Goal: Find specific page/section: Find specific page/section

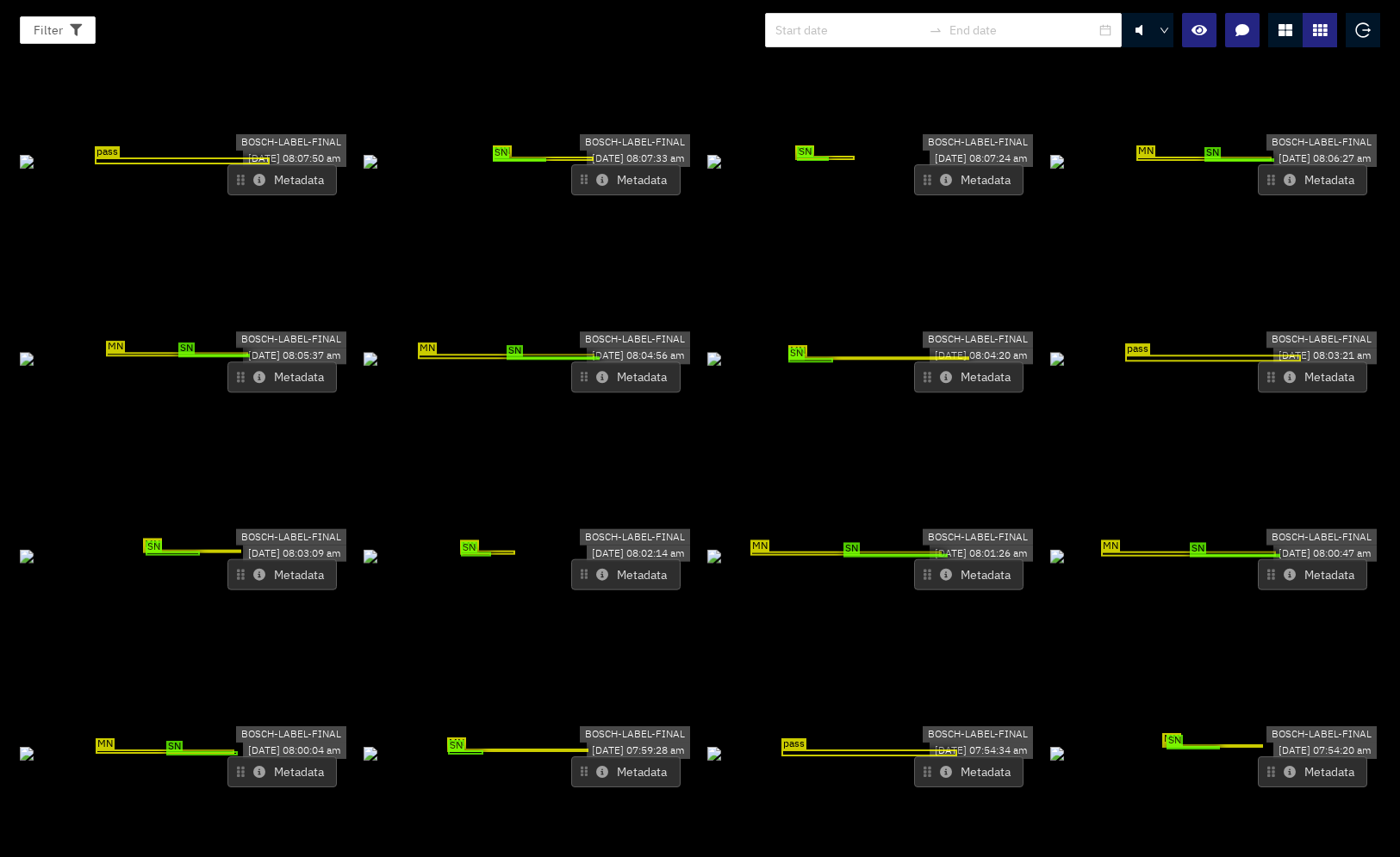
click at [258, 174] on icon at bounding box center [259, 179] width 12 height 12
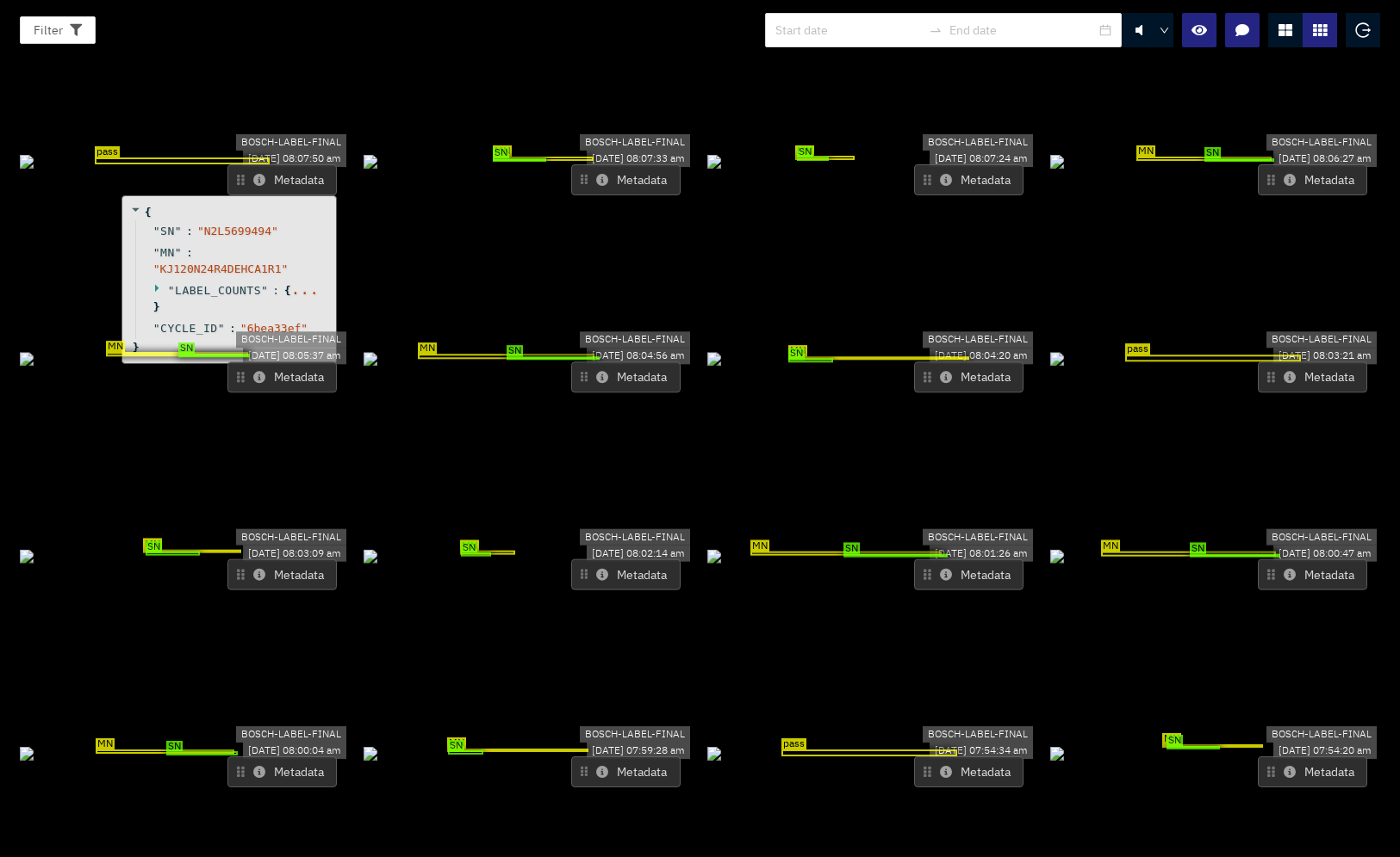
click at [1287, 23] on div at bounding box center [1285, 30] width 35 height 35
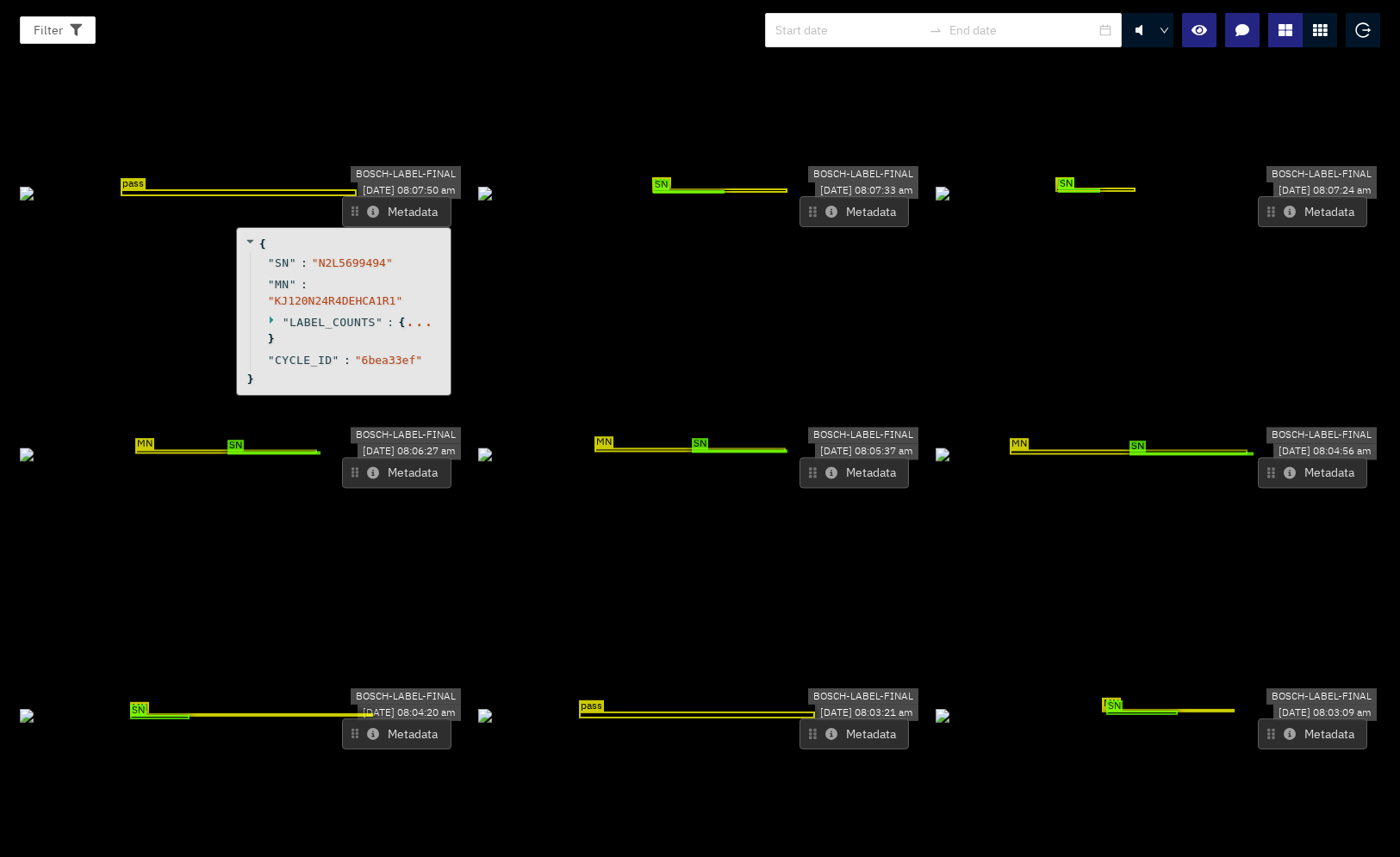
click at [269, 315] on icon at bounding box center [272, 320] width 11 height 11
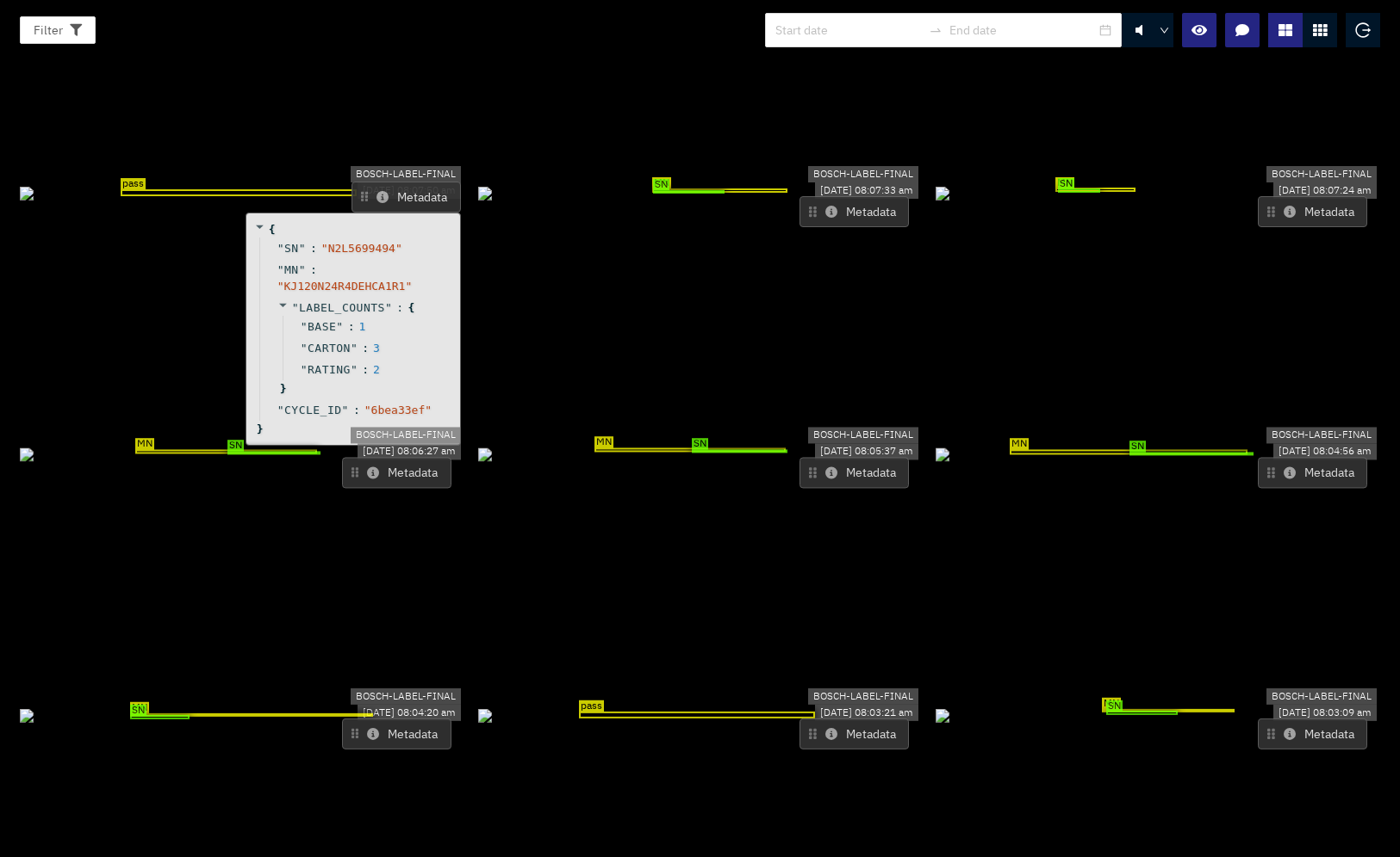
drag, startPoint x: 383, startPoint y: 100, endPoint x: 393, endPoint y: 85, distance: 18.0
click at [393, 181] on button "Metadata" at bounding box center [405, 196] width 110 height 31
click at [825, 466] on icon at bounding box center [831, 472] width 12 height 12
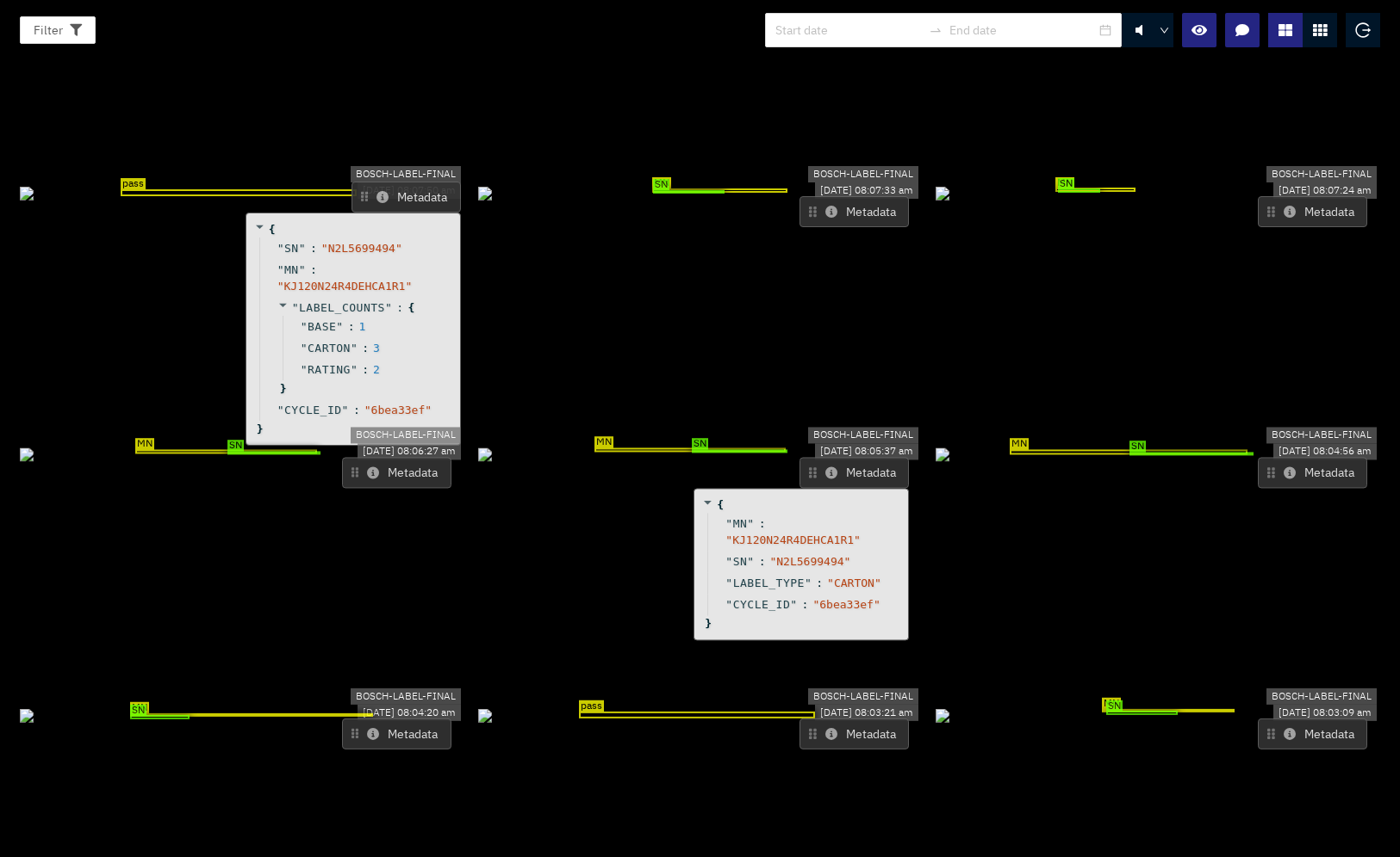
click at [1284, 466] on icon at bounding box center [1289, 472] width 12 height 12
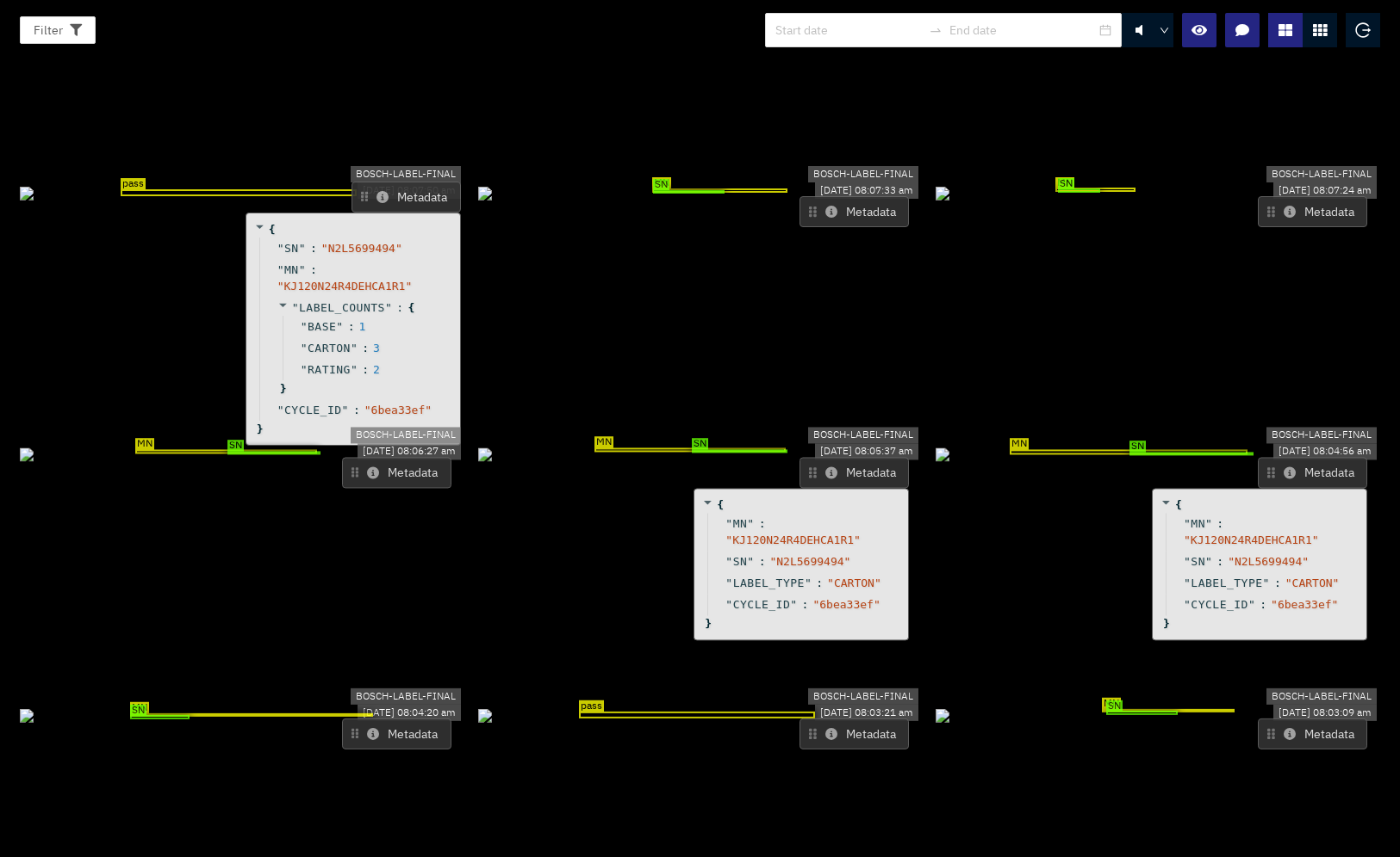
click at [1284, 466] on icon at bounding box center [1289, 472] width 12 height 12
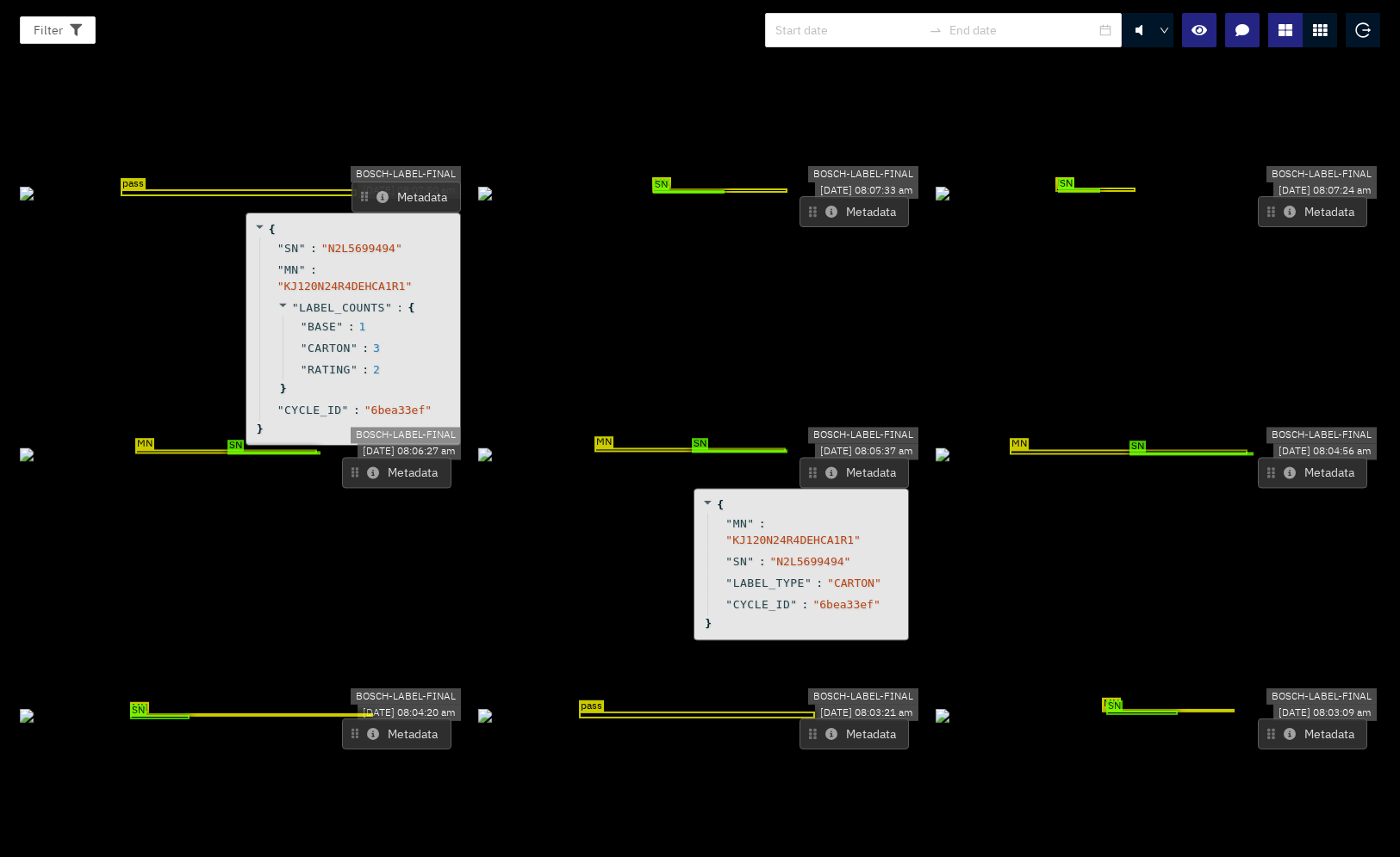
click at [1284, 466] on icon at bounding box center [1289, 472] width 12 height 12
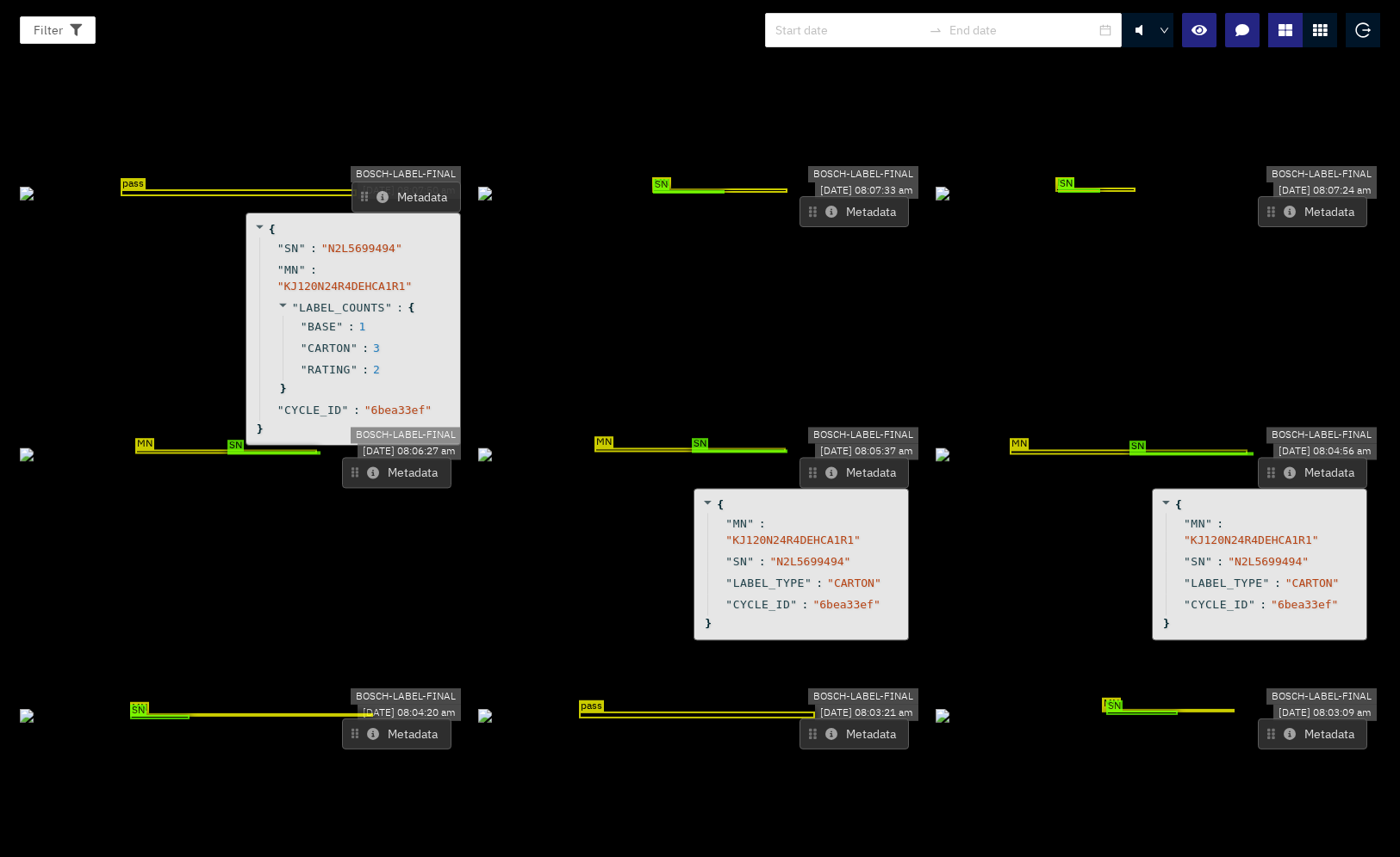
click at [367, 466] on icon at bounding box center [373, 472] width 12 height 12
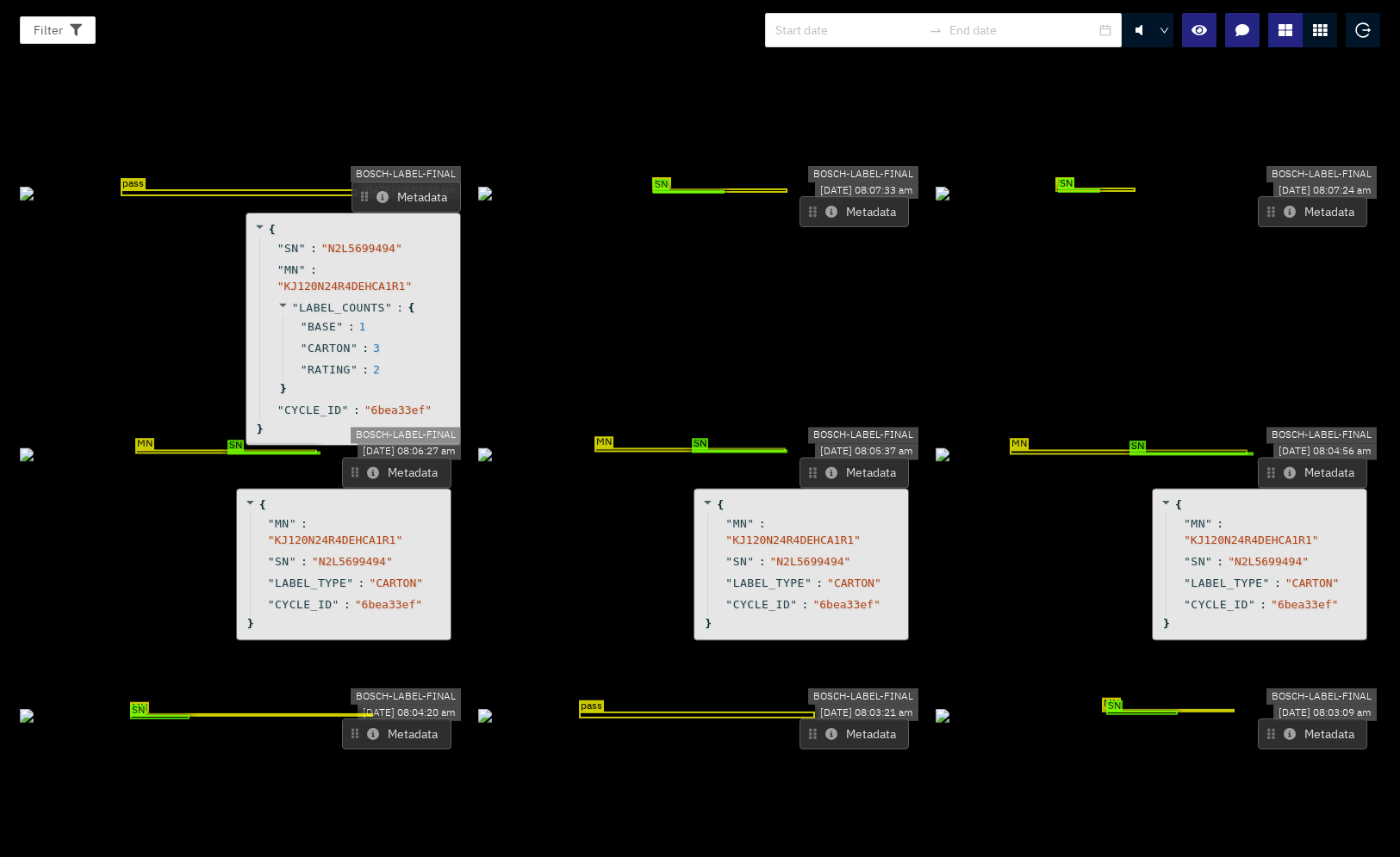
click at [369, 728] on icon at bounding box center [373, 734] width 12 height 12
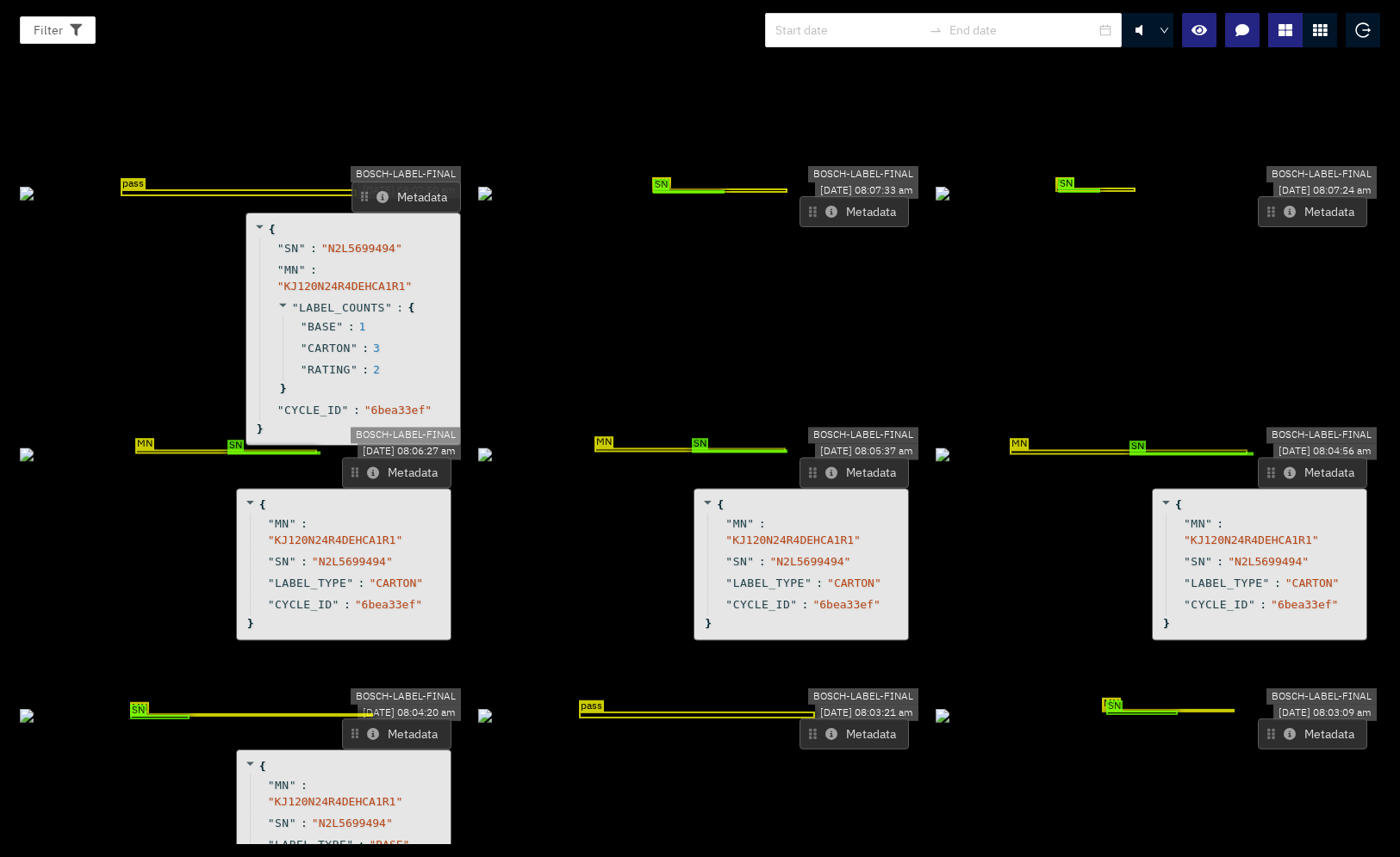
click at [825, 206] on icon at bounding box center [831, 212] width 12 height 12
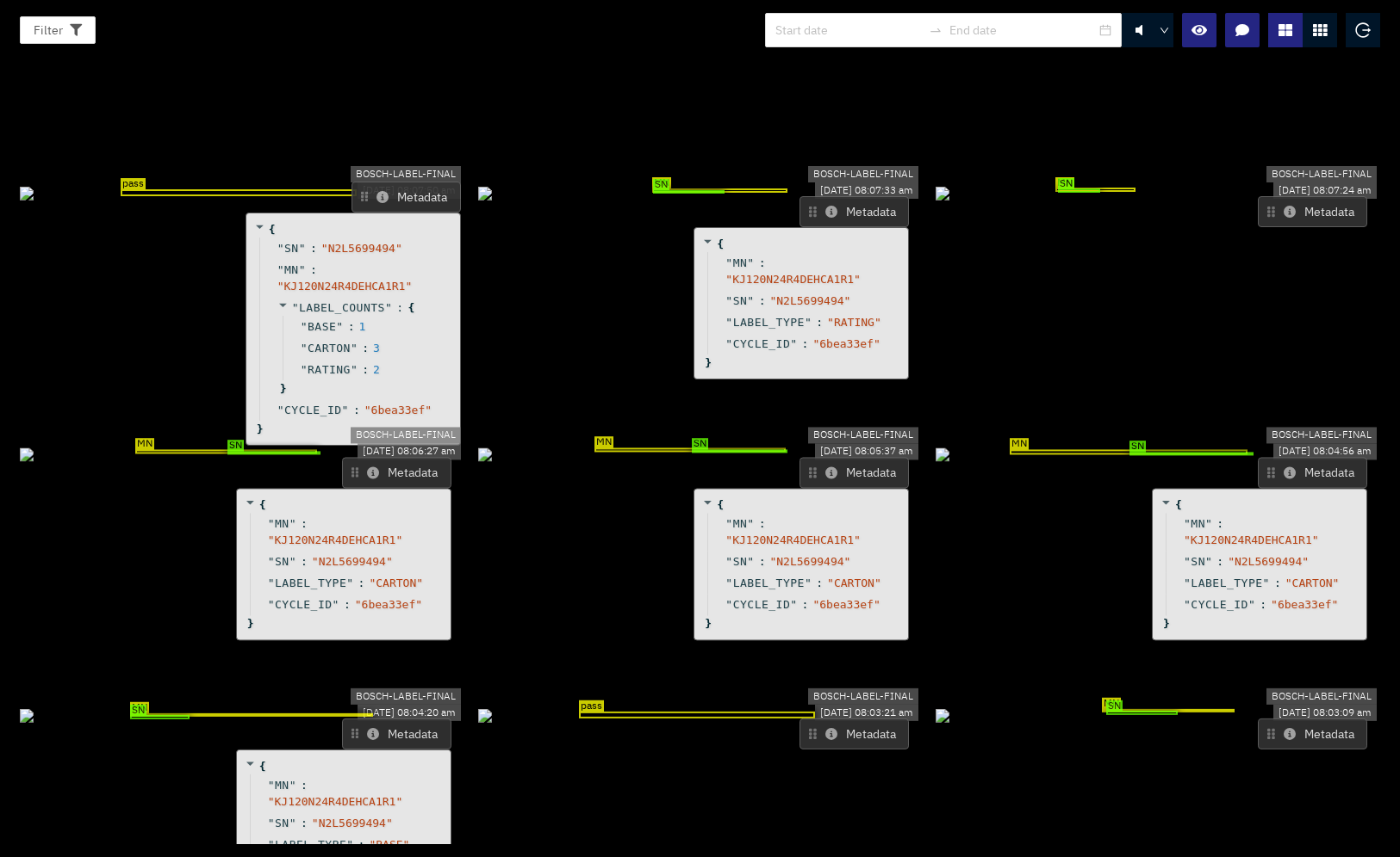
click at [1284, 196] on button "Metadata" at bounding box center [1311, 211] width 110 height 31
click at [1284, 206] on icon at bounding box center [1289, 212] width 12 height 12
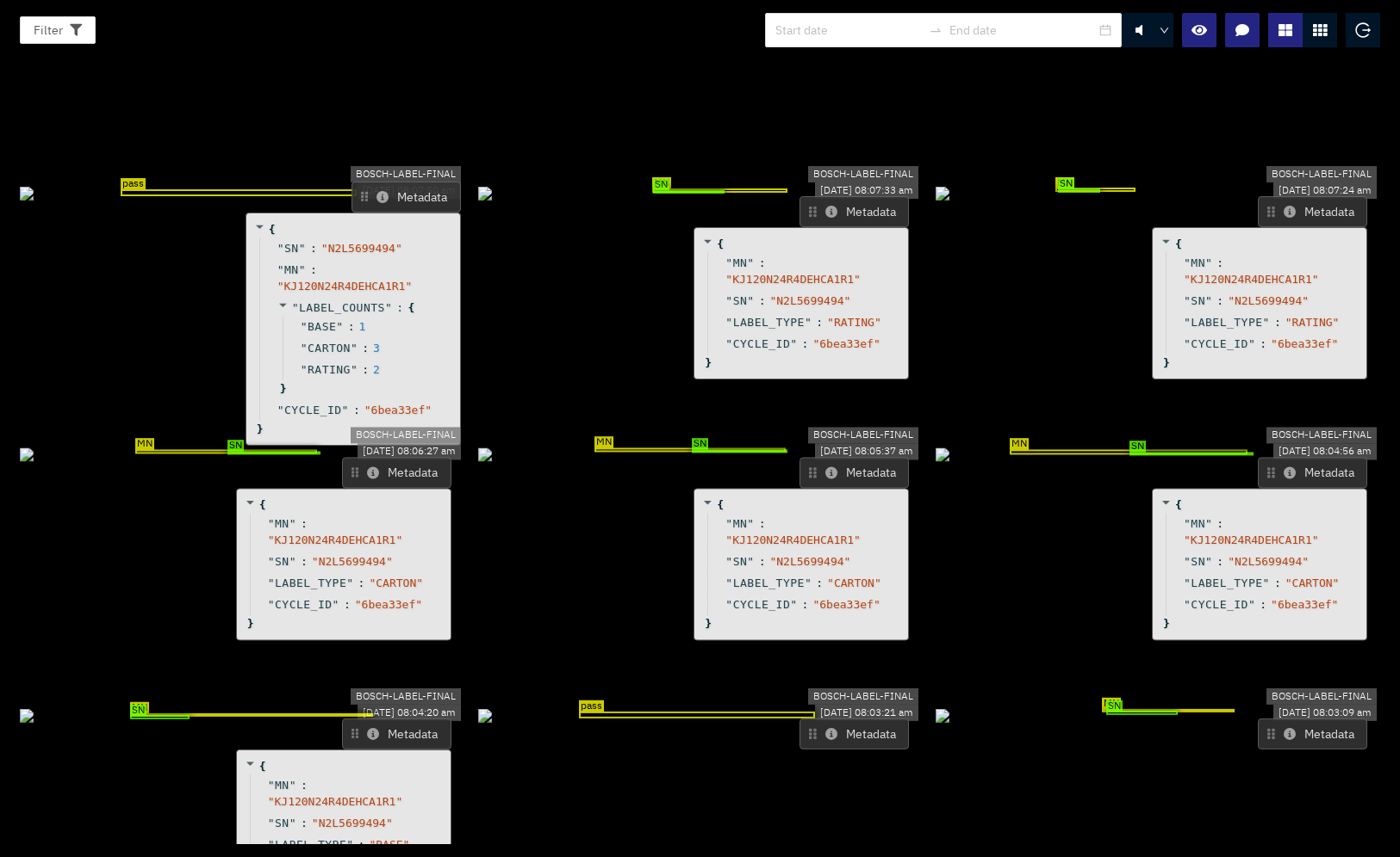
click at [825, 728] on icon at bounding box center [831, 734] width 12 height 12
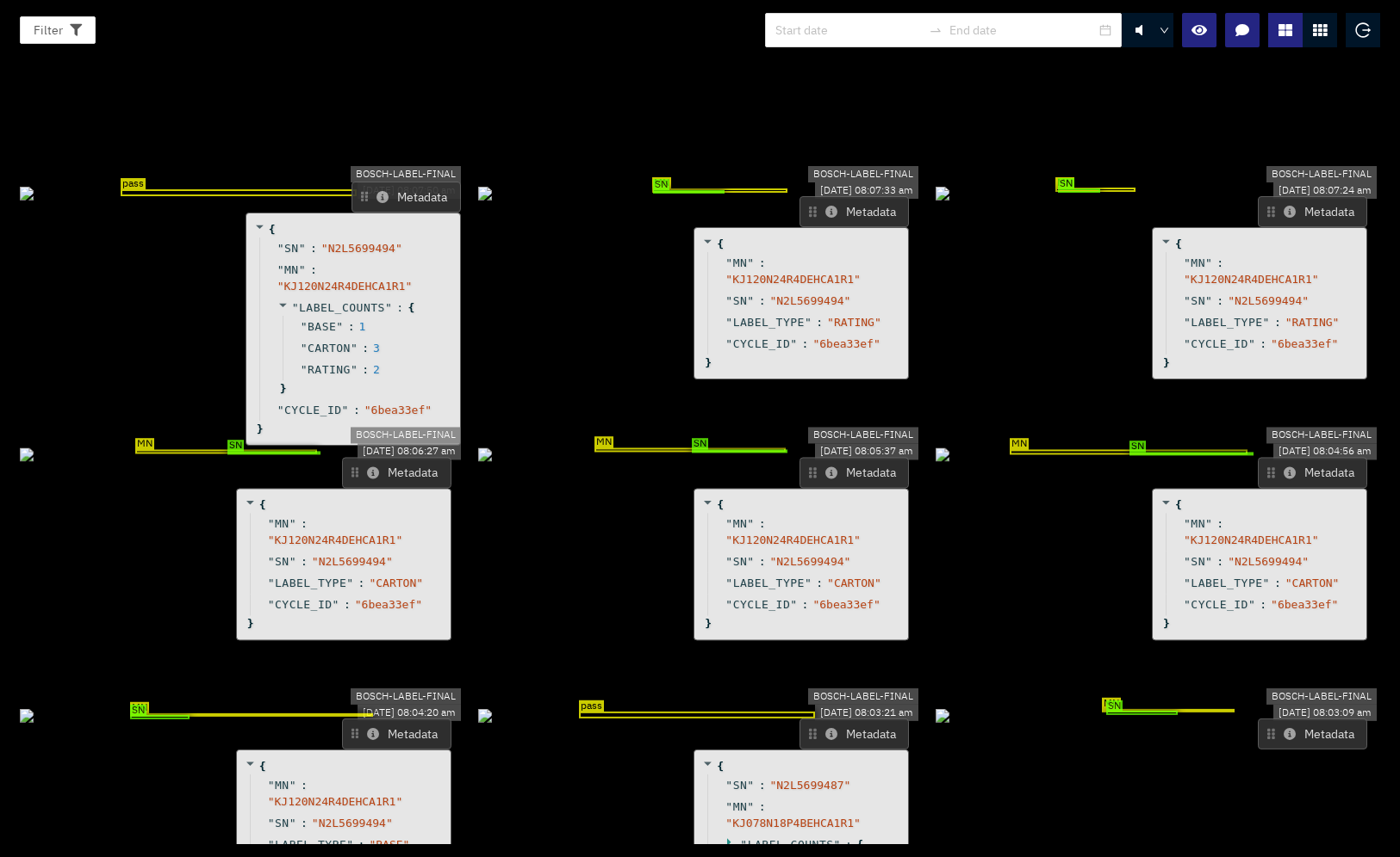
click at [1284, 728] on icon at bounding box center [1289, 734] width 12 height 12
